Goal: Task Accomplishment & Management: Complete application form

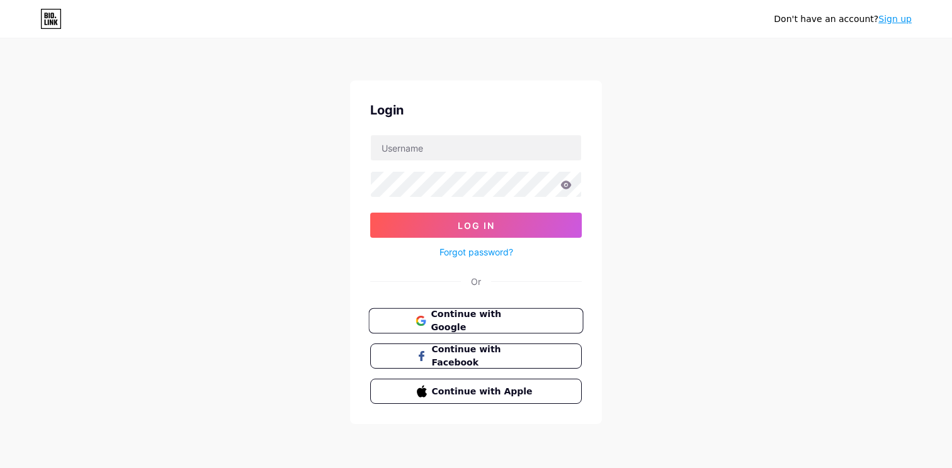
click at [468, 327] on button "Continue with Google" at bounding box center [475, 321] width 215 height 26
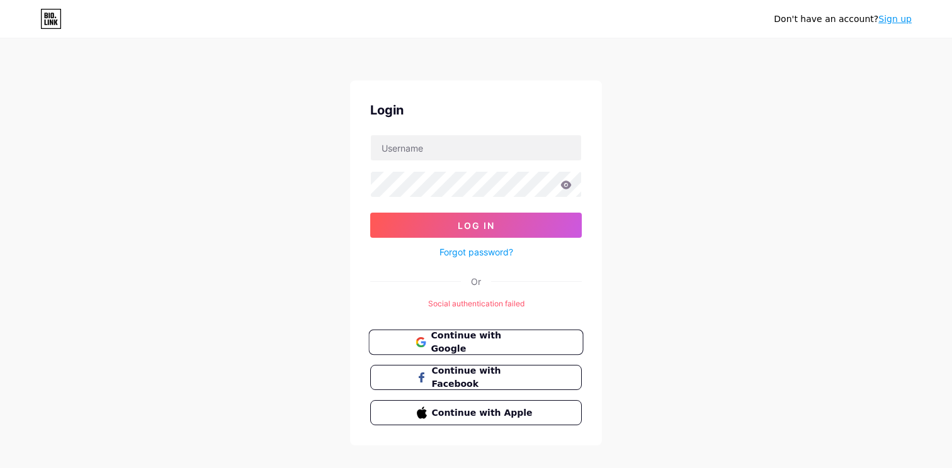
click at [478, 339] on span "Continue with Google" at bounding box center [483, 342] width 105 height 27
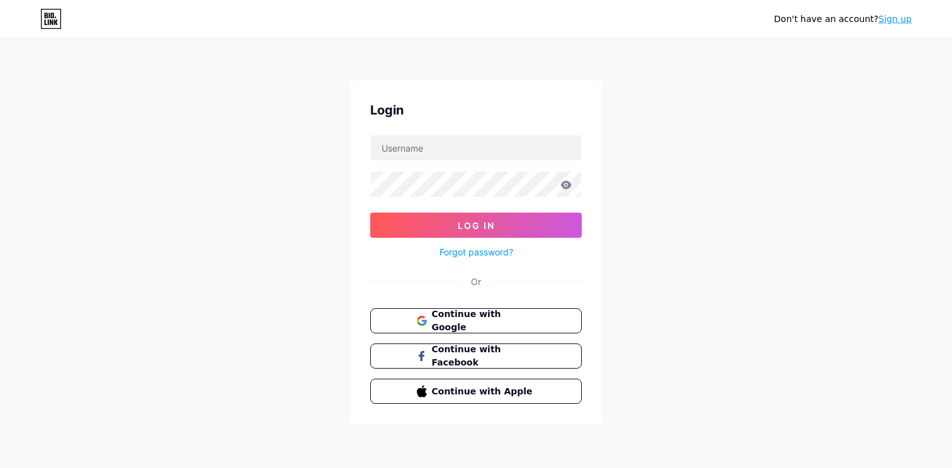
click at [897, 21] on link "Sign up" at bounding box center [894, 19] width 33 height 10
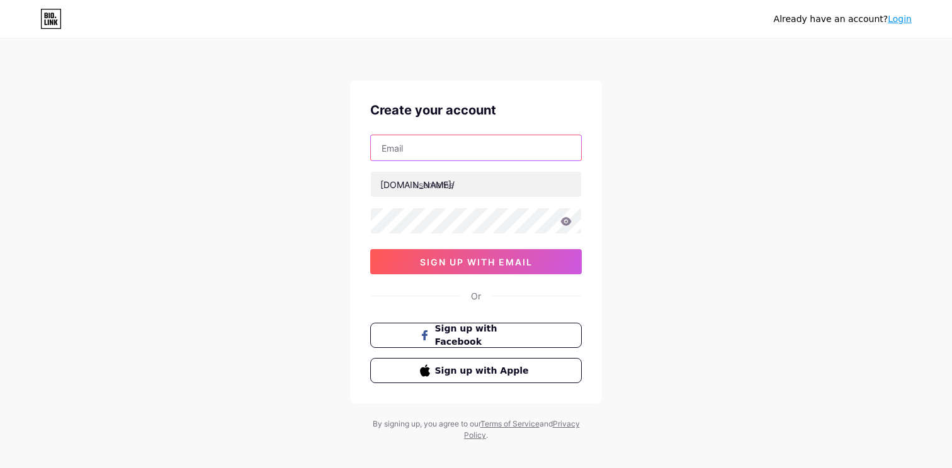
click at [404, 146] on input "text" at bounding box center [476, 147] width 210 height 25
paste input "https://bio.link/"
type input "https://bio.link/"
click at [408, 146] on input "https://bio.link/" at bounding box center [476, 147] width 210 height 25
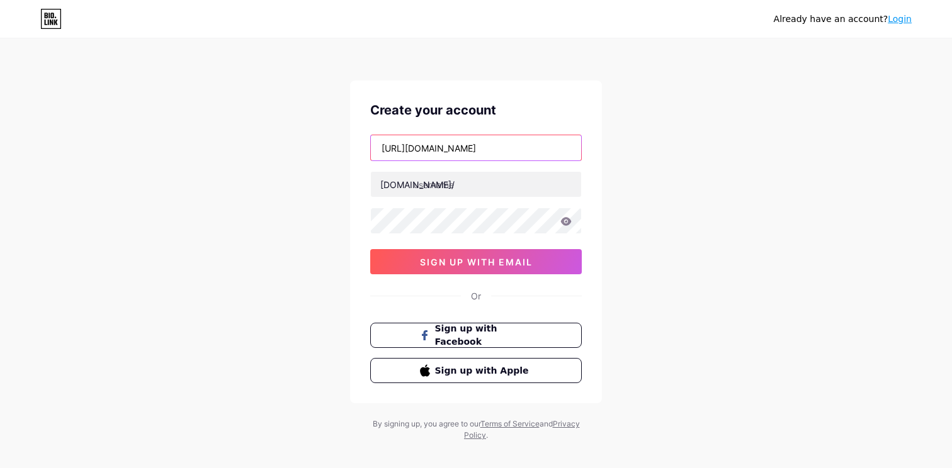
click at [408, 146] on input "https://bio.link/" at bounding box center [476, 147] width 210 height 25
paste input "prasadeightcap@gmail.com"
type input "prasadeightcap@gmail.com"
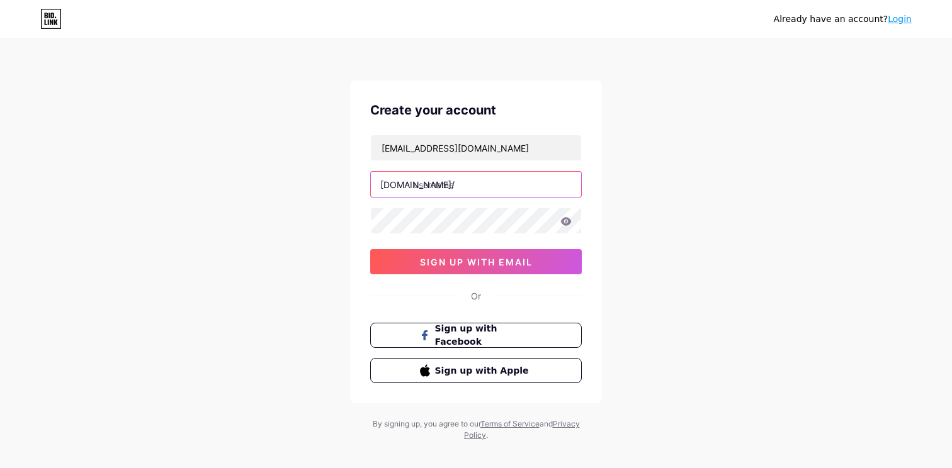
click at [425, 188] on input "text" at bounding box center [476, 184] width 210 height 25
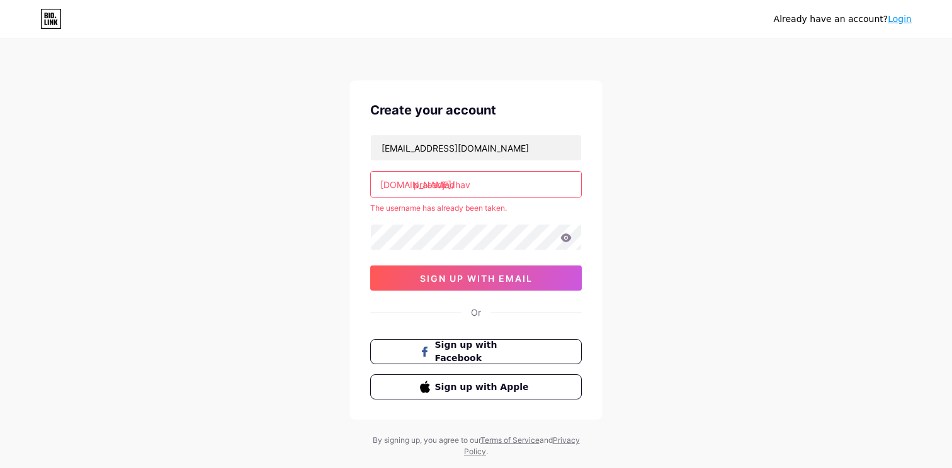
drag, startPoint x: 441, startPoint y: 206, endPoint x: 432, endPoint y: 218, distance: 14.4
click at [432, 218] on div "prasadeightcap@gmail.com bio.link/ prasadjadhav The username has already been t…" at bounding box center [476, 213] width 212 height 156
click at [485, 186] on input "prasadjadhav" at bounding box center [476, 184] width 210 height 25
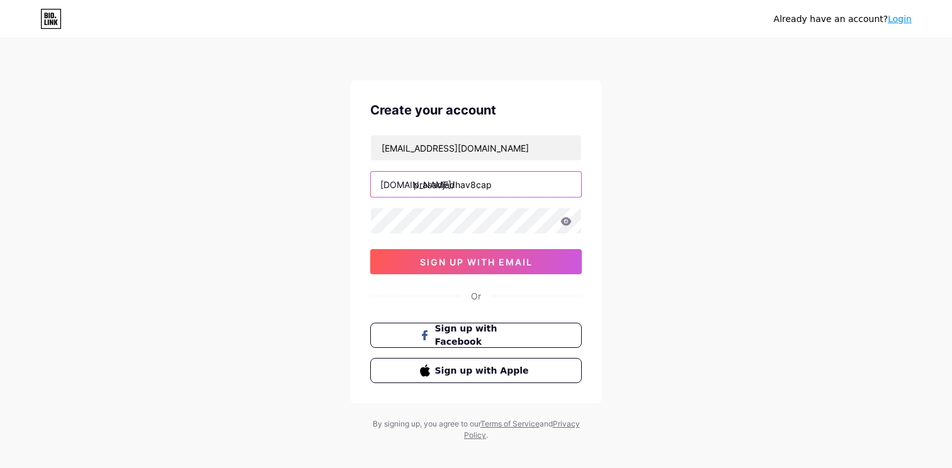
type input "prasadjadhav8cap"
drag, startPoint x: 497, startPoint y: 186, endPoint x: 412, endPoint y: 188, distance: 84.4
click at [412, 188] on div "bio.link/ prasadjadhav8cap" at bounding box center [476, 184] width 212 height 26
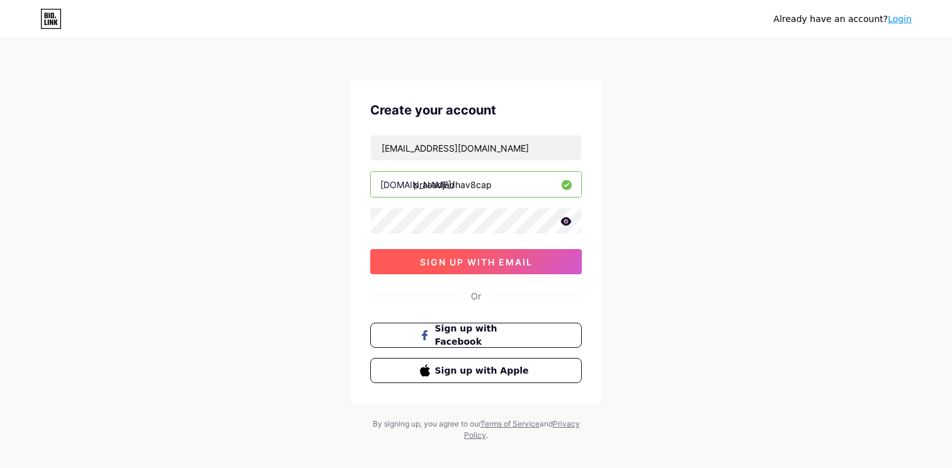
click at [446, 262] on span "sign up with email" at bounding box center [476, 262] width 113 height 11
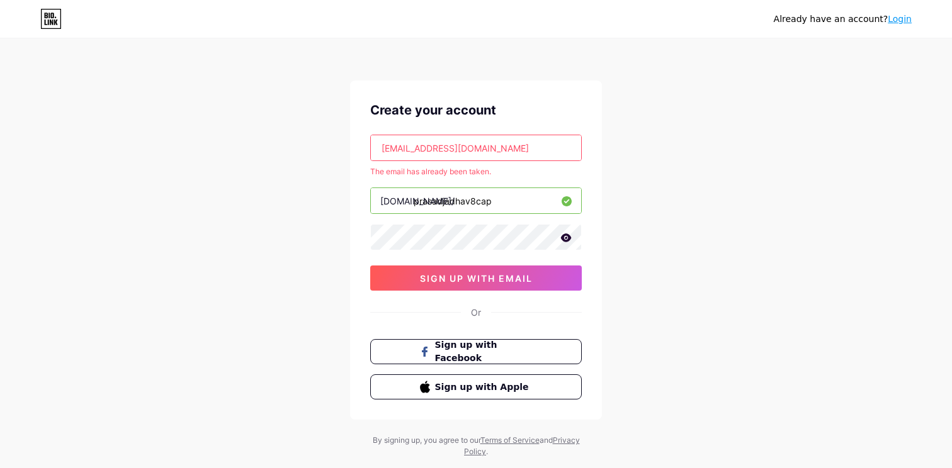
click at [459, 147] on input "prasadeightcap@gmail.com" at bounding box center [476, 147] width 210 height 25
click at [496, 149] on input "prasadeightcap@gmail.com" at bounding box center [476, 147] width 210 height 25
click at [504, 149] on input "prasadeightcap@gmail.com" at bounding box center [476, 147] width 210 height 25
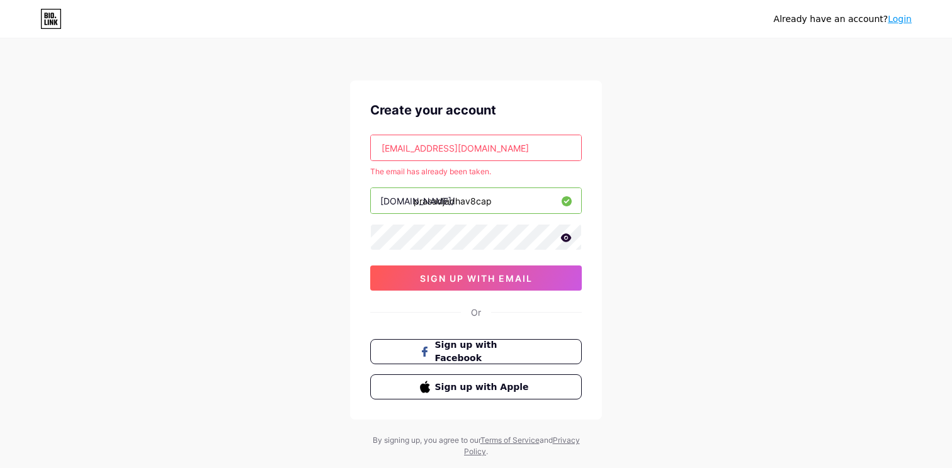
scroll to position [30, 0]
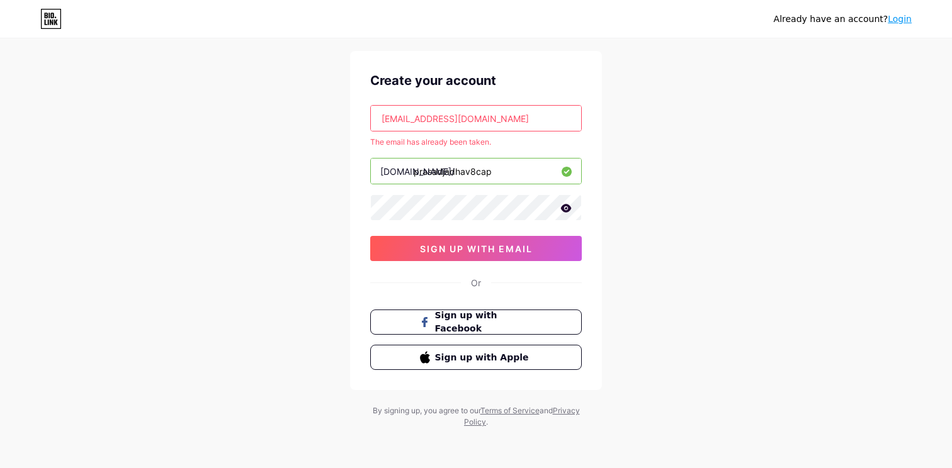
click at [488, 121] on input "prasadeightcap@gmail.com" at bounding box center [476, 118] width 210 height 25
click at [896, 21] on link "Login" at bounding box center [900, 19] width 24 height 10
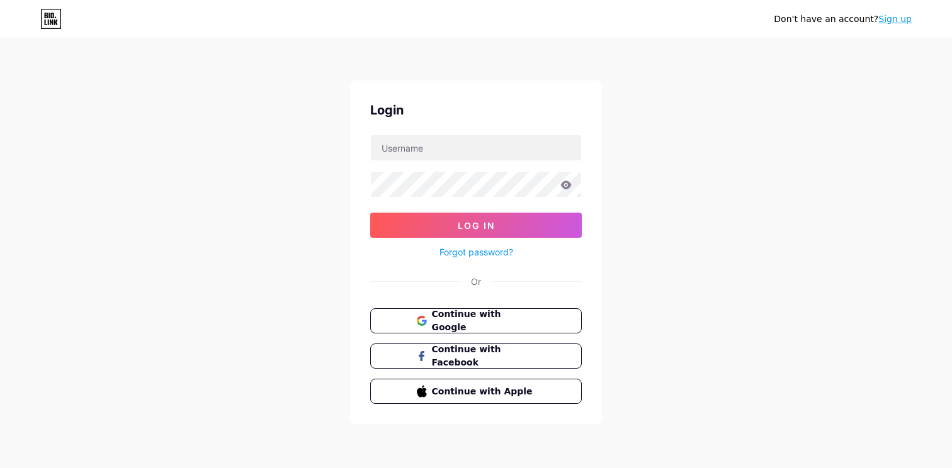
click at [420, 163] on form "Log In Forgot password?" at bounding box center [476, 197] width 212 height 125
click at [419, 150] on input "text" at bounding box center [476, 147] width 210 height 25
paste input "prasadeightcap@gmail.com"
type input "prasadeightcap@gmail.com"
click at [570, 182] on icon at bounding box center [565, 185] width 11 height 9
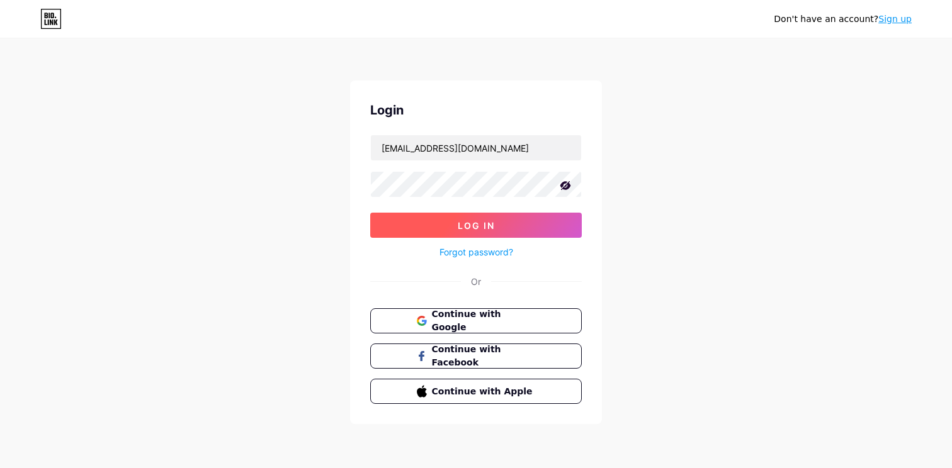
click at [495, 214] on button "Log In" at bounding box center [476, 225] width 212 height 25
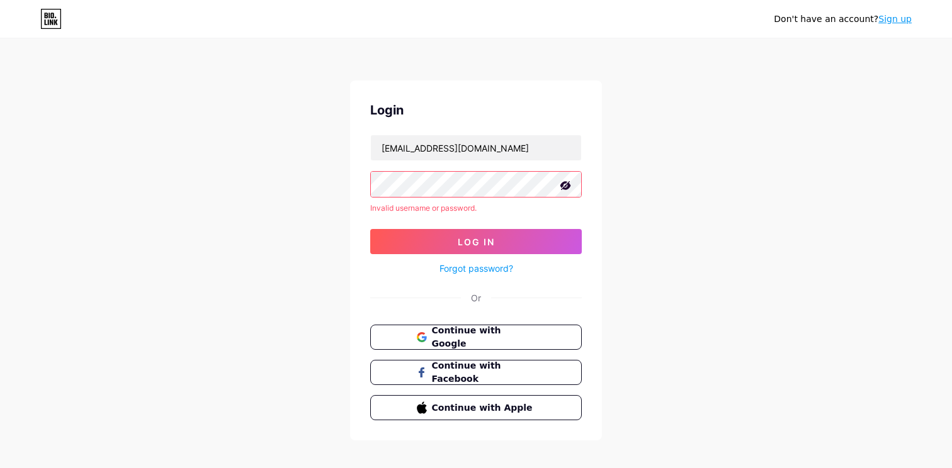
click at [497, 266] on link "Forgot password?" at bounding box center [476, 268] width 74 height 13
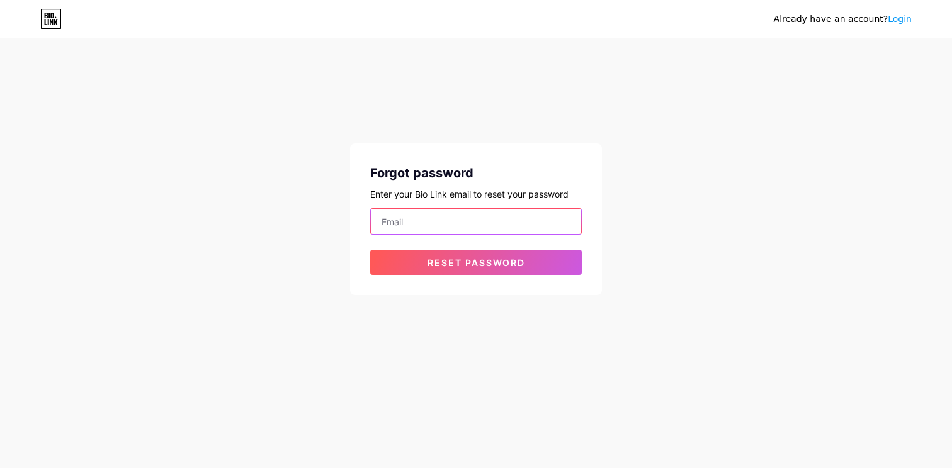
click at [426, 217] on input "email" at bounding box center [476, 221] width 210 height 25
paste input "prasadeightcap@gmail.com"
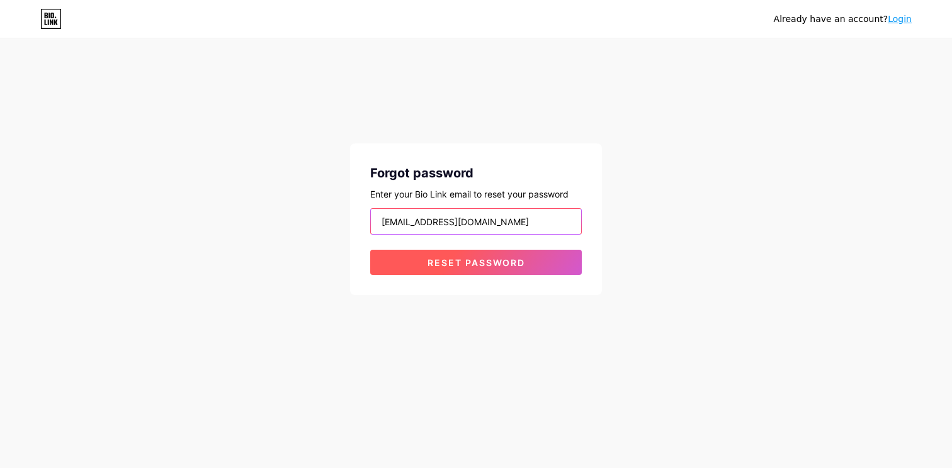
type input "prasadeightcap@gmail.com"
click at [463, 254] on button "Reset password" at bounding box center [476, 262] width 212 height 25
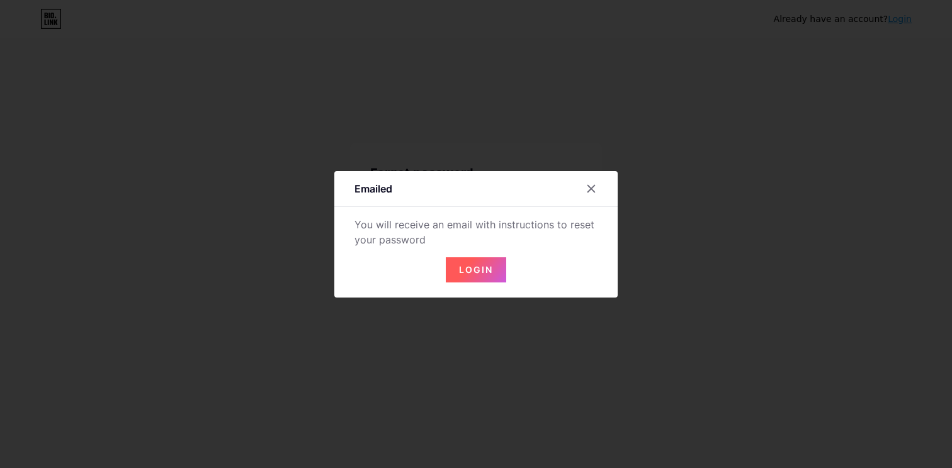
click at [484, 271] on span "Login" at bounding box center [476, 269] width 34 height 11
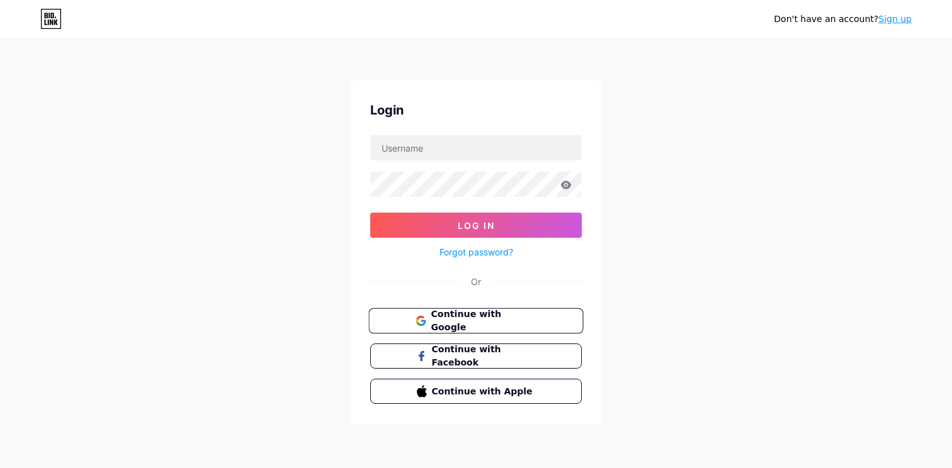
click at [467, 319] on span "Continue with Google" at bounding box center [483, 321] width 105 height 27
click at [454, 313] on button "Continue with Google" at bounding box center [475, 321] width 215 height 26
click at [458, 323] on span "Continue with Google" at bounding box center [483, 321] width 105 height 27
